Goal: Task Accomplishment & Management: Manage account settings

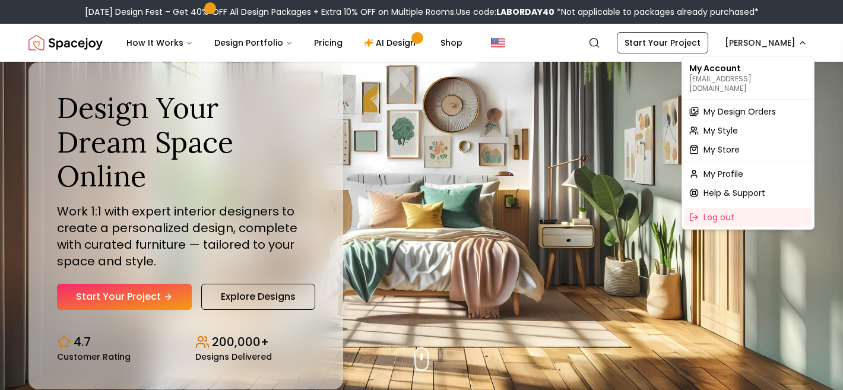
click at [741, 106] on span "My Design Orders" at bounding box center [740, 112] width 72 height 12
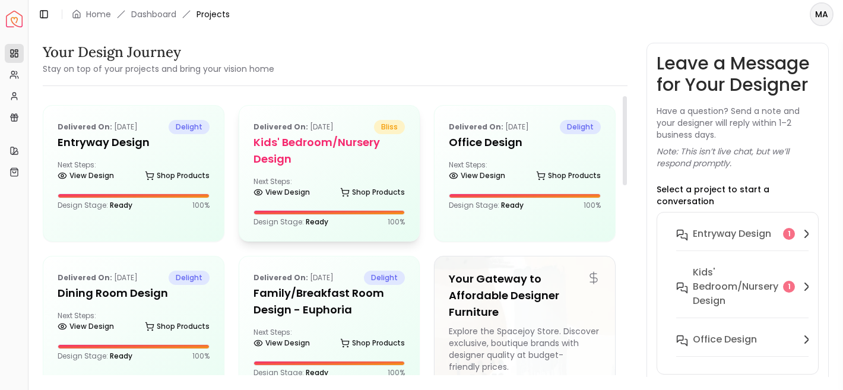
click at [352, 142] on h5 "Kids' Bedroom/Nursery design" at bounding box center [330, 150] width 152 height 33
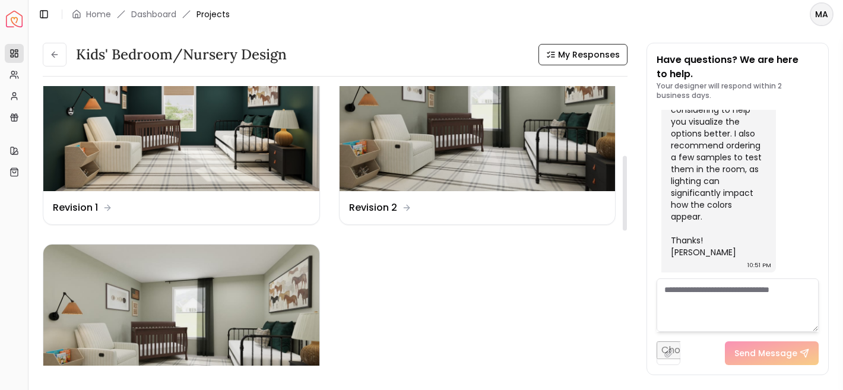
scroll to position [252, 0]
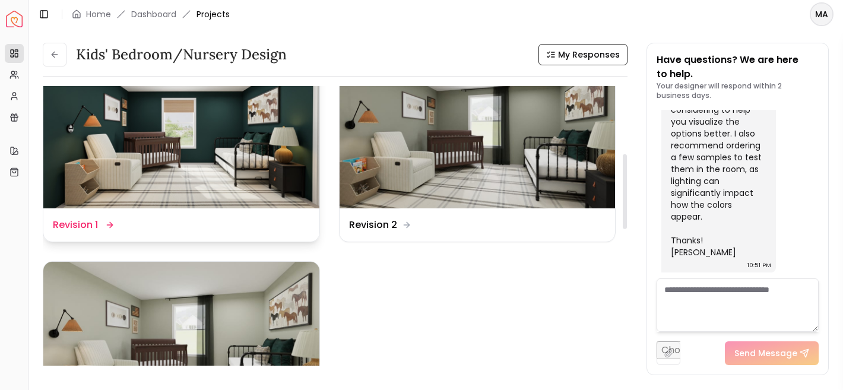
click at [290, 186] on img at bounding box center [181, 130] width 276 height 155
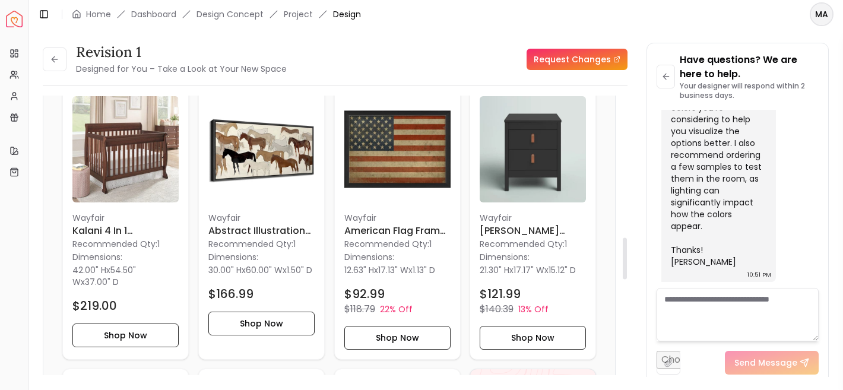
scroll to position [953, 0]
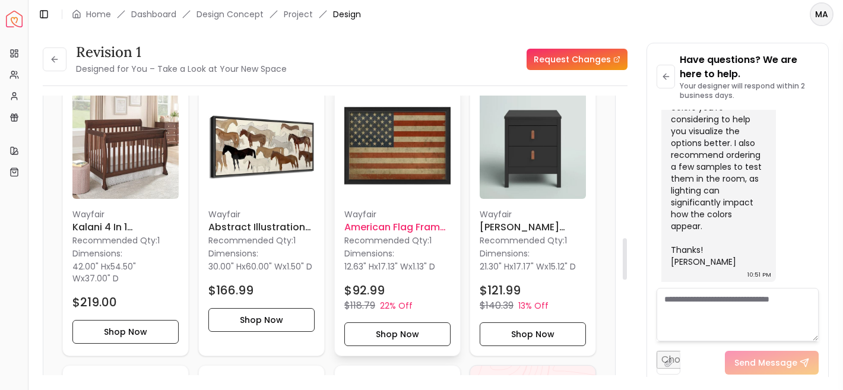
click at [397, 238] on p "Recommended Qty: 1" at bounding box center [397, 240] width 106 height 12
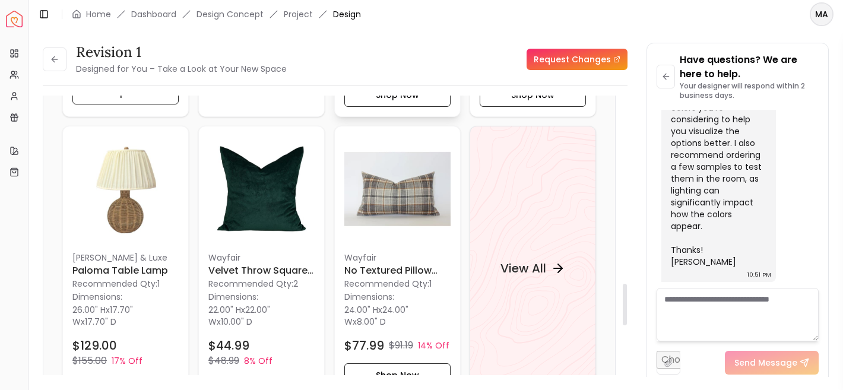
scroll to position [1258, 0]
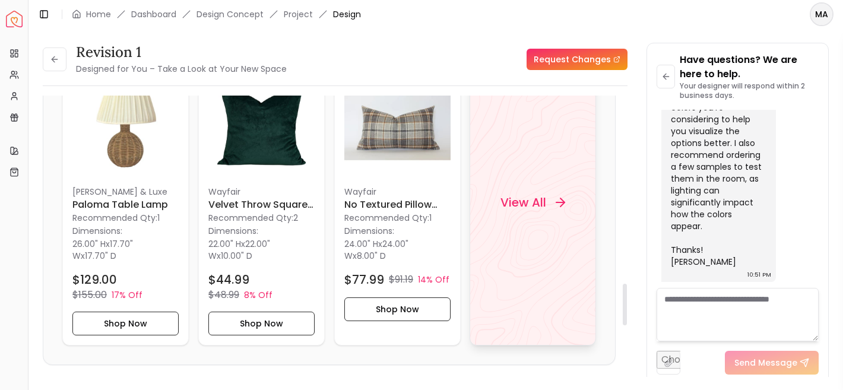
click at [509, 219] on div "View All" at bounding box center [532, 203] width 93 height 36
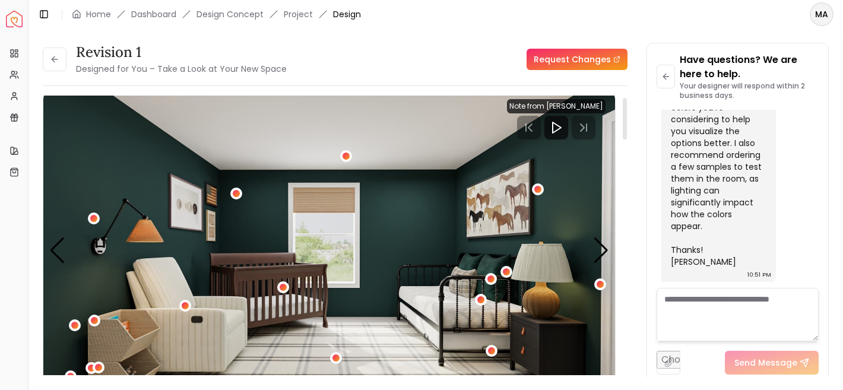
scroll to position [18, 0]
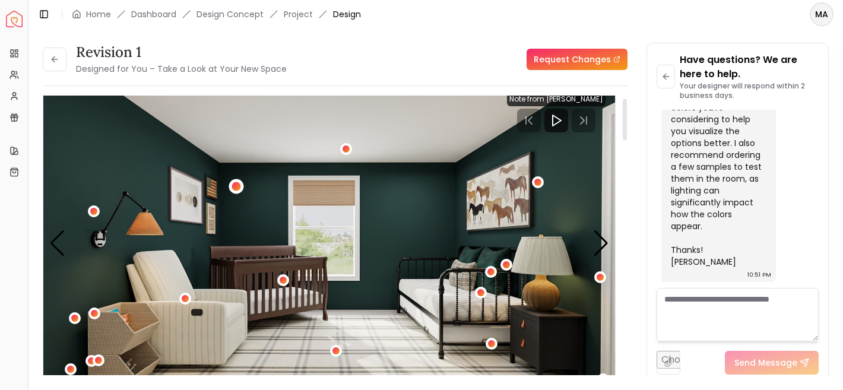
click at [239, 183] on div "1 / 4" at bounding box center [236, 186] width 9 height 9
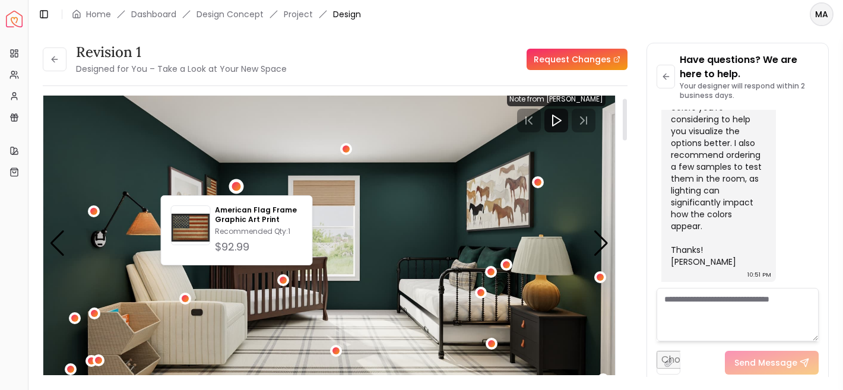
click at [216, 181] on img "1 / 4" at bounding box center [329, 244] width 572 height 322
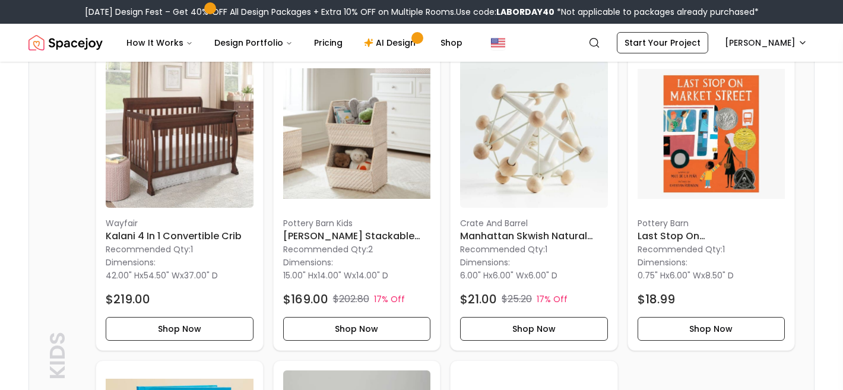
scroll to position [315, 0]
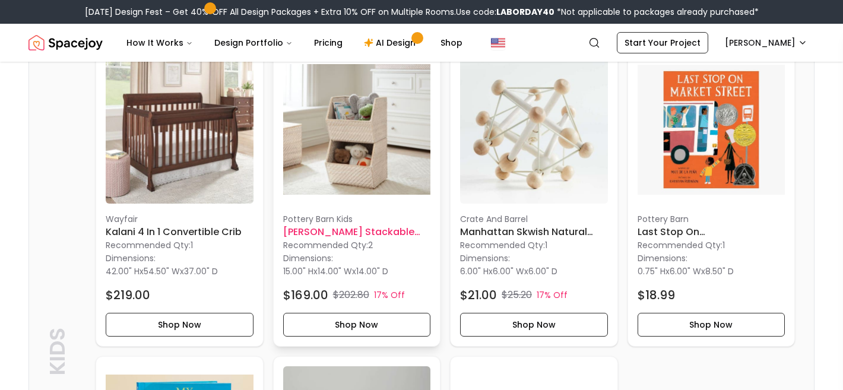
click at [419, 181] on img at bounding box center [357, 130] width 148 height 148
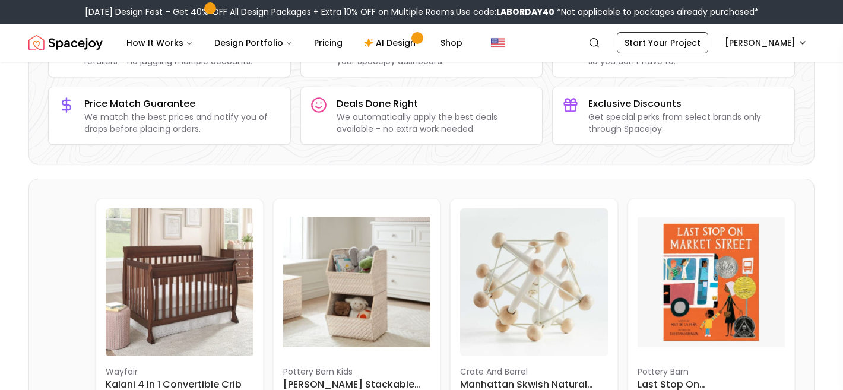
scroll to position [246, 0]
